Goal: Information Seeking & Learning: Compare options

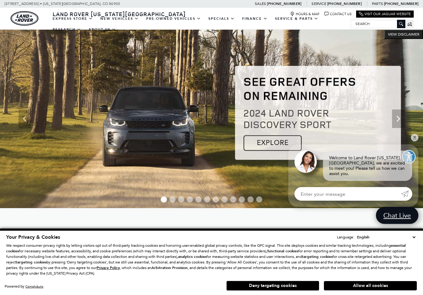
click at [0, 0] on link "Range Rover" at bounding box center [0, 0] width 0 height 0
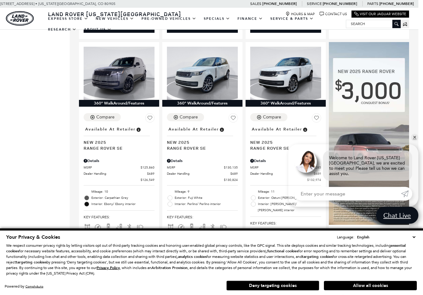
scroll to position [382, 5]
click at [415, 155] on div "360° WalkAround/Features Compare Save This Vehicle - Location : Available at Re…" at bounding box center [244, 292] width 349 height 971
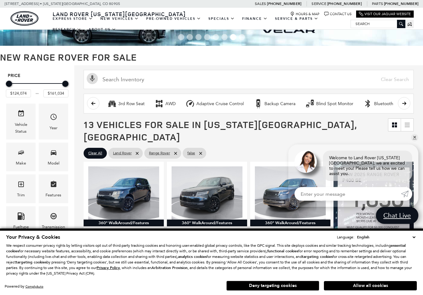
scroll to position [22, 0]
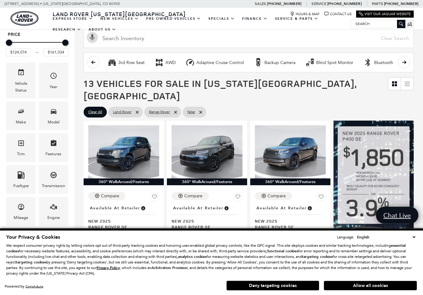
scroll to position [71, 0]
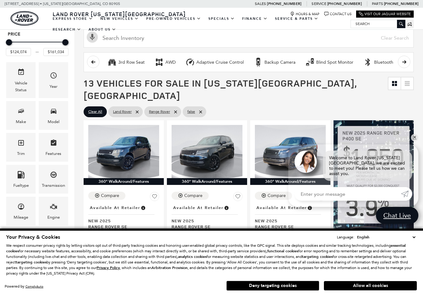
click at [47, 115] on div "Model" at bounding box center [53, 115] width 29 height 29
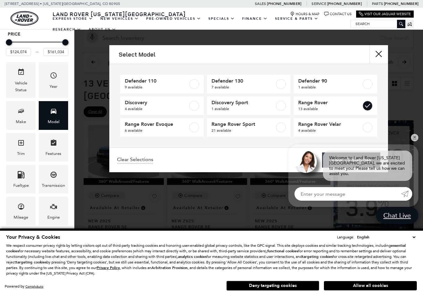
click at [19, 142] on icon "Trim" at bounding box center [21, 143] width 6 height 6
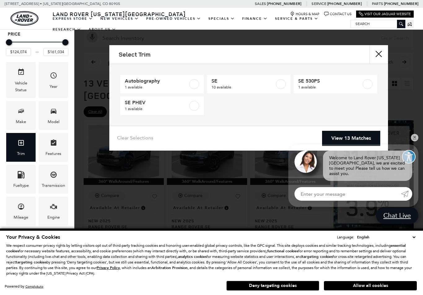
click at [52, 120] on div "Model" at bounding box center [54, 122] width 12 height 7
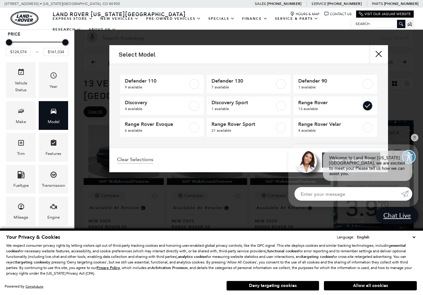
click at [367, 83] on label at bounding box center [367, 84] width 10 height 10
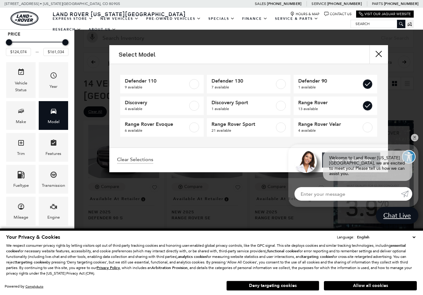
type input "$65,984"
checkbox input "true"
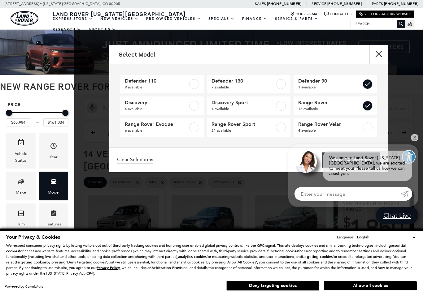
click at [370, 129] on label at bounding box center [367, 128] width 10 height 10
type input "$64,625"
checkbox input "true"
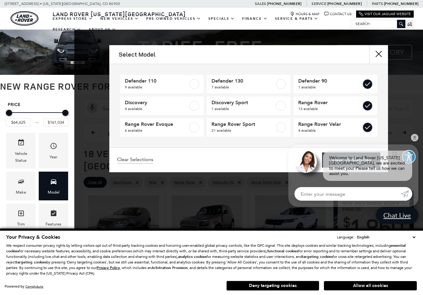
click at [279, 127] on label at bounding box center [281, 128] width 10 height 10
checkbox input "true"
click at [284, 80] on label at bounding box center [281, 84] width 10 height 10
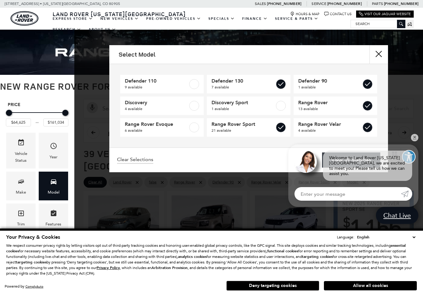
checkbox input "true"
click at [187, 124] on span "Range Rover Evoque" at bounding box center [156, 124] width 63 height 6
type input "$54,900"
checkbox input "true"
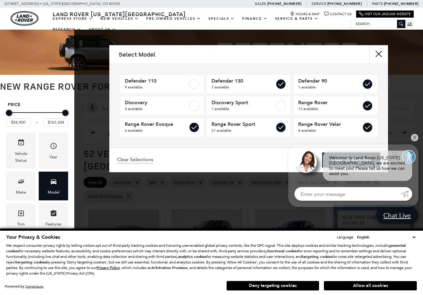
click at [418, 154] on div "Select Model Defender 110 9 available Defender 130 7 available Defender 90 1 av…" at bounding box center [248, 108] width 349 height 127
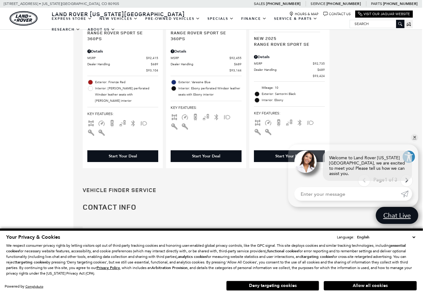
scroll to position [0, 1]
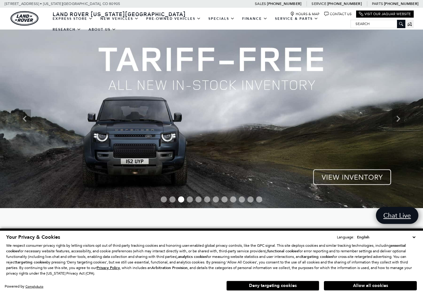
click at [121, 24] on link "New Vehicles" at bounding box center [120, 18] width 46 height 11
